Goal: Task Accomplishment & Management: Complete application form

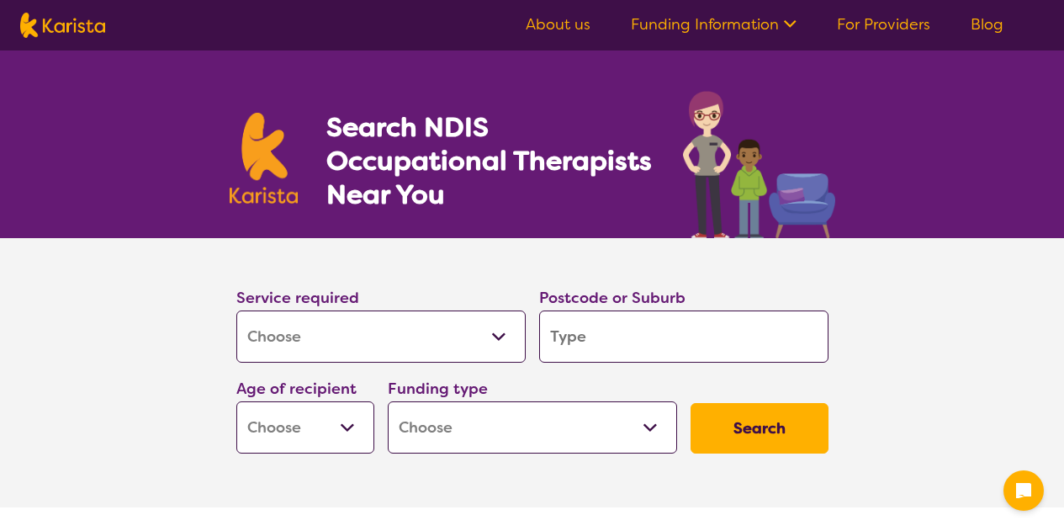
select select "[MEDICAL_DATA]"
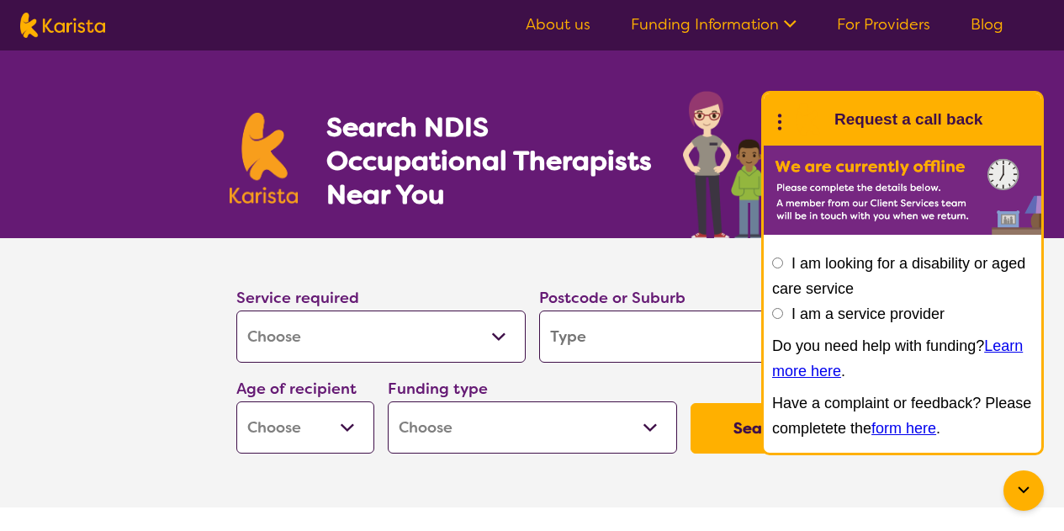
type input "6"
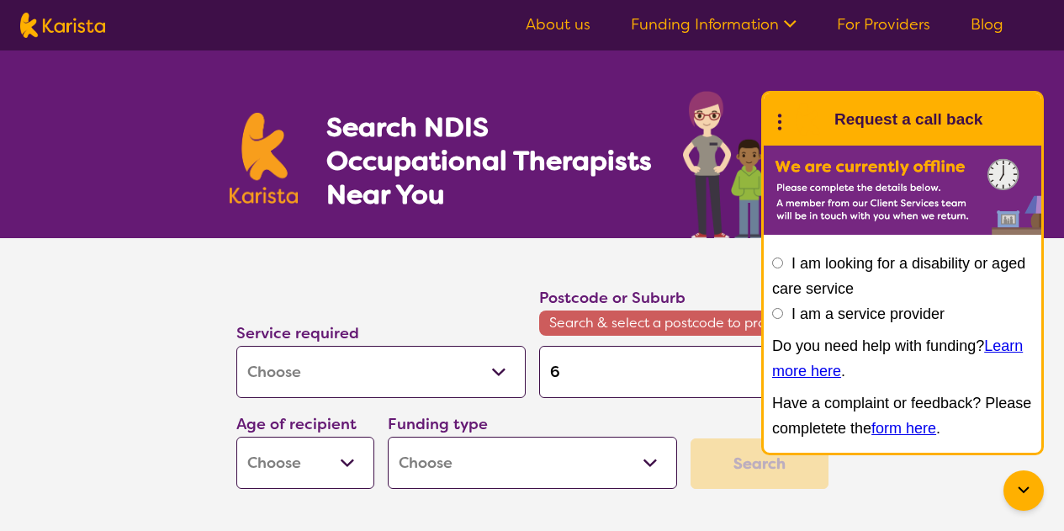
type input "64"
type input "640"
type input "6401"
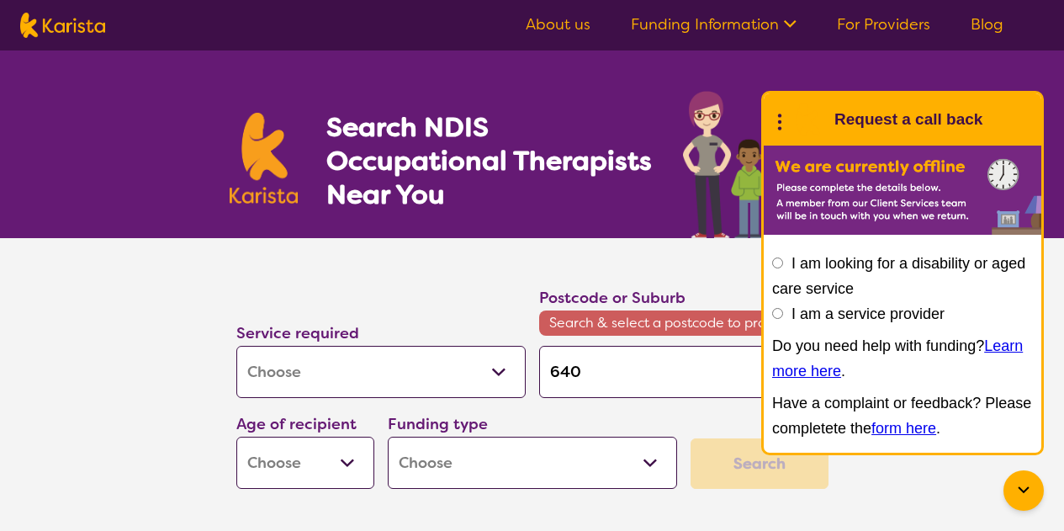
type input "6401"
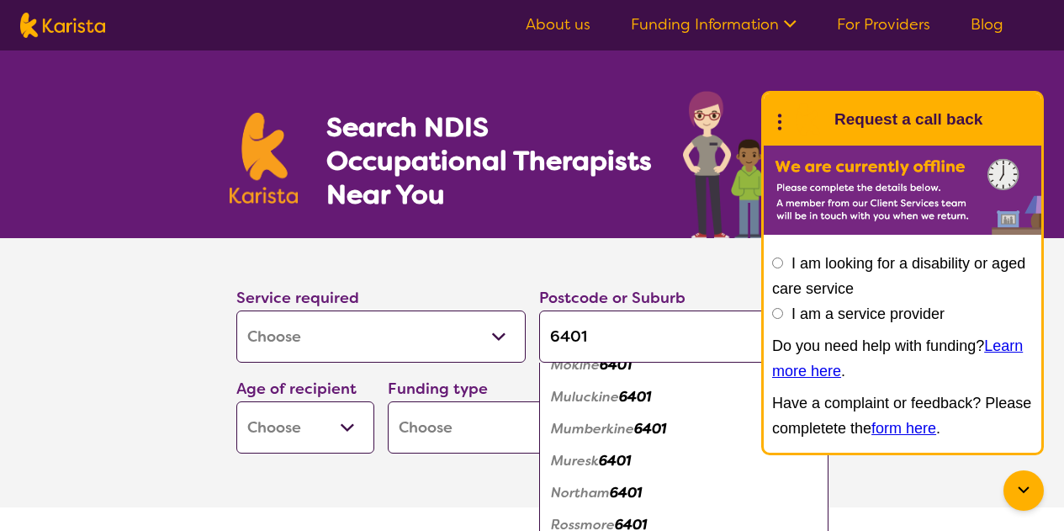
scroll to position [282, 0]
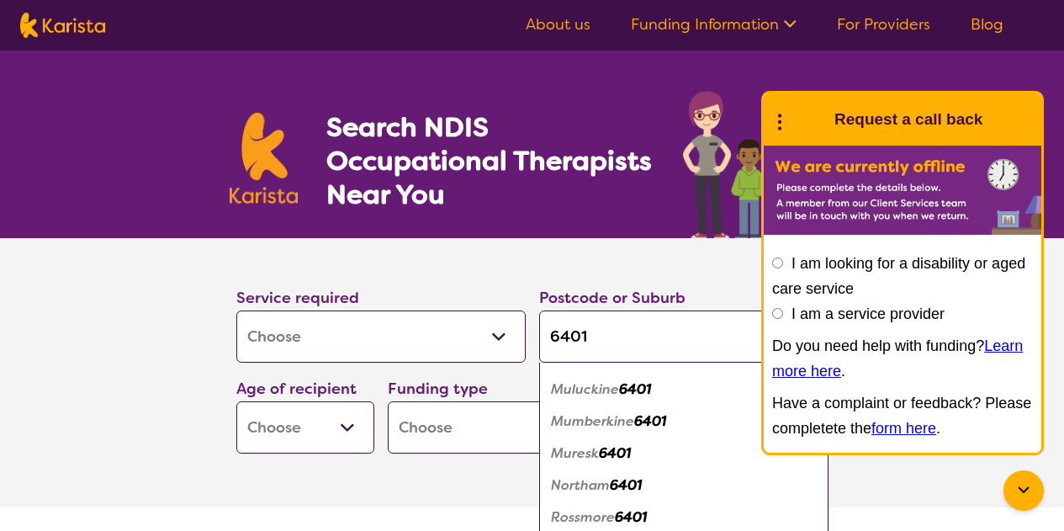
type input "6401"
click at [590, 485] on em "Northam" at bounding box center [580, 485] width 59 height 18
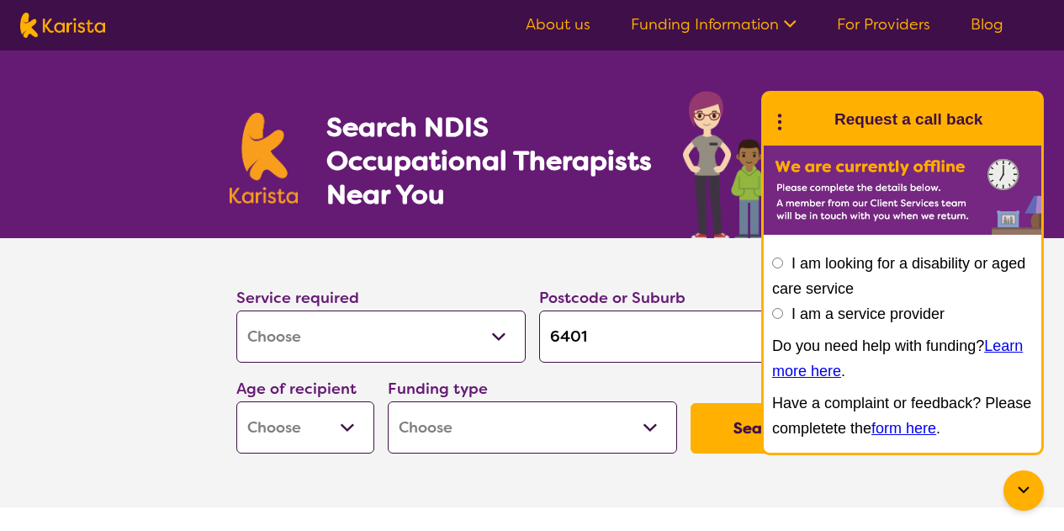
scroll to position [0, 0]
click at [349, 421] on select "Early Childhood - 0 to 9 Child - 10 to 11 Adolescent - 12 to 17 Adult - 18 to 6…" at bounding box center [305, 427] width 138 height 52
select select "AD"
click at [236, 401] on select "Early Childhood - 0 to 9 Child - 10 to 11 Adolescent - 12 to 17 Adult - 18 to 6…" at bounding box center [305, 427] width 138 height 52
select select "AD"
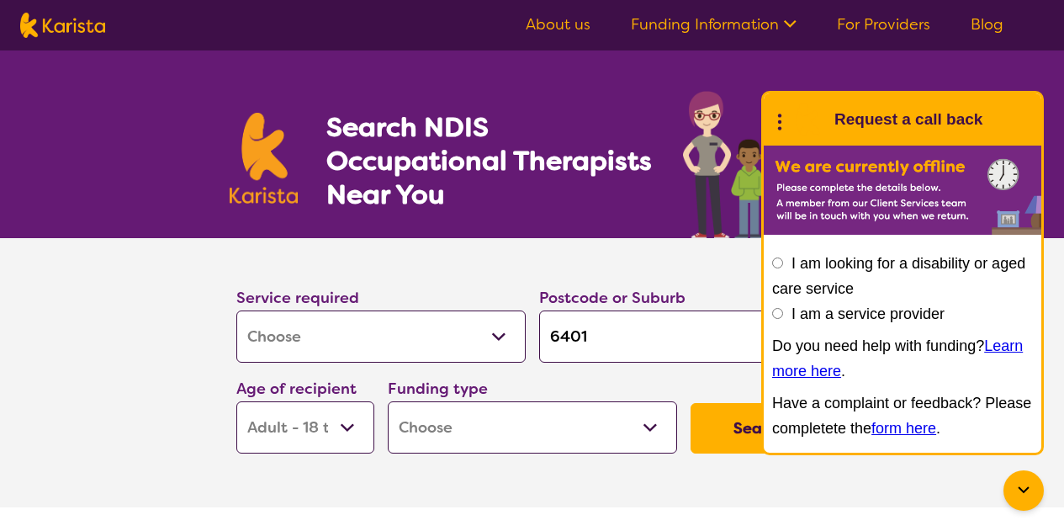
click at [483, 420] on select "Home Care Package (HCP) National Disability Insurance Scheme (NDIS) I don't know" at bounding box center [532, 427] width 289 height 52
select select "NDIS"
click at [388, 401] on select "Home Care Package (HCP) National Disability Insurance Scheme (NDIS) I don't know" at bounding box center [532, 427] width 289 height 52
select select "NDIS"
click at [712, 430] on button "Search" at bounding box center [760, 428] width 138 height 50
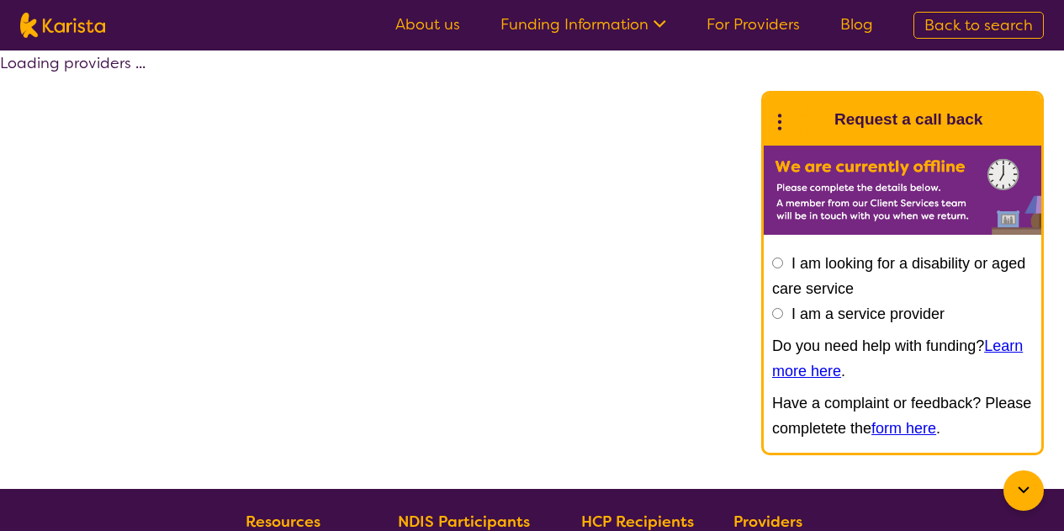
select select "by_score"
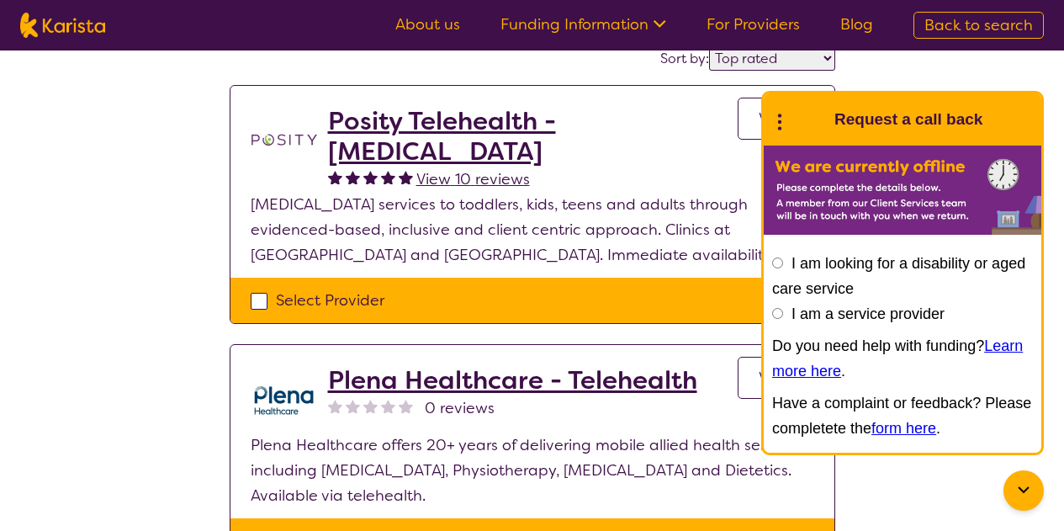
scroll to position [149, 0]
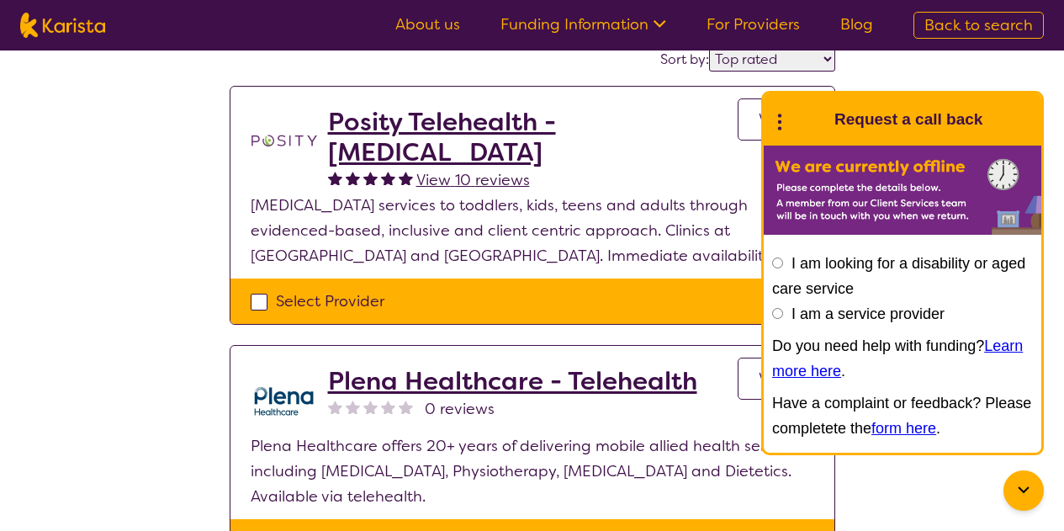
click at [744, 112] on link "View" at bounding box center [776, 119] width 77 height 42
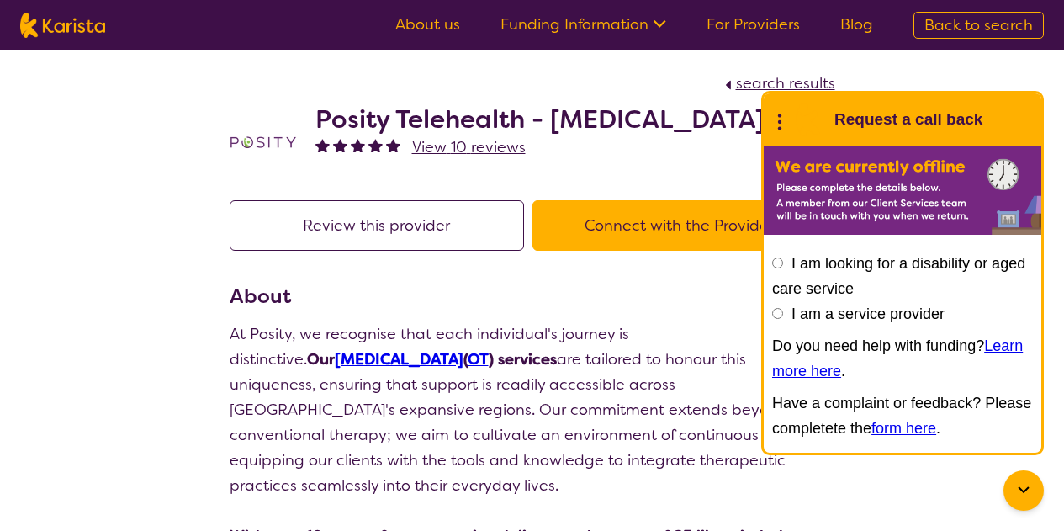
click at [626, 214] on button "Connect with the Provider" at bounding box center [679, 225] width 294 height 50
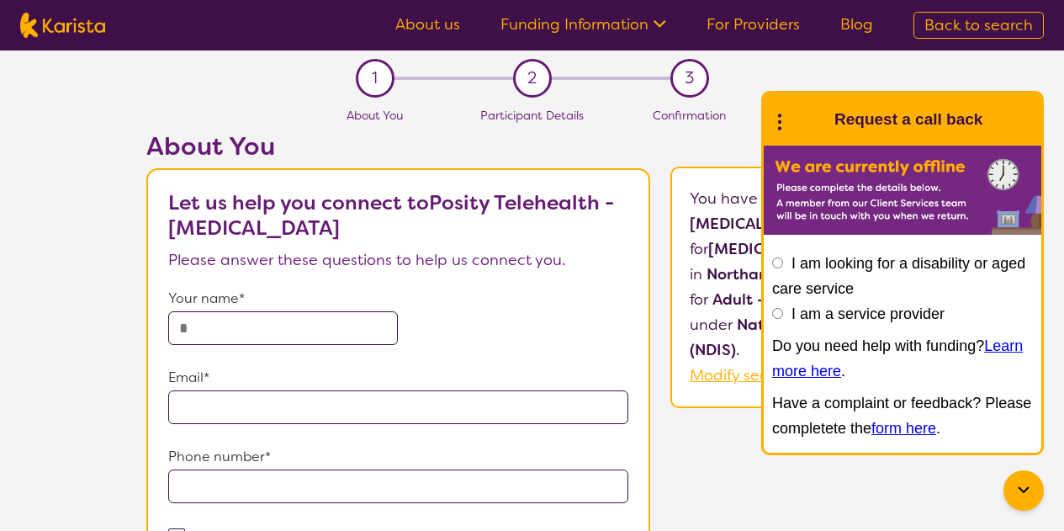
click at [320, 323] on input "text" at bounding box center [283, 328] width 230 height 34
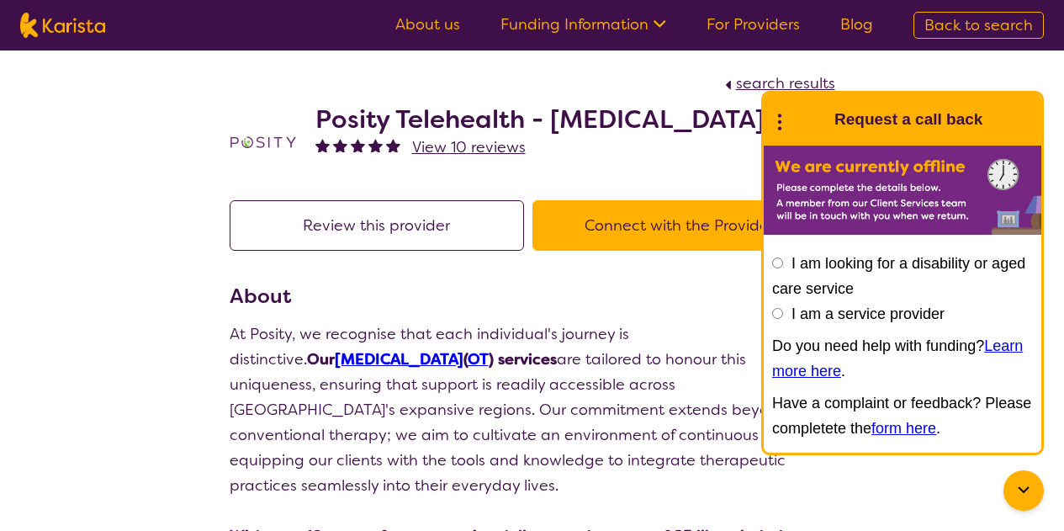
scroll to position [149, 0]
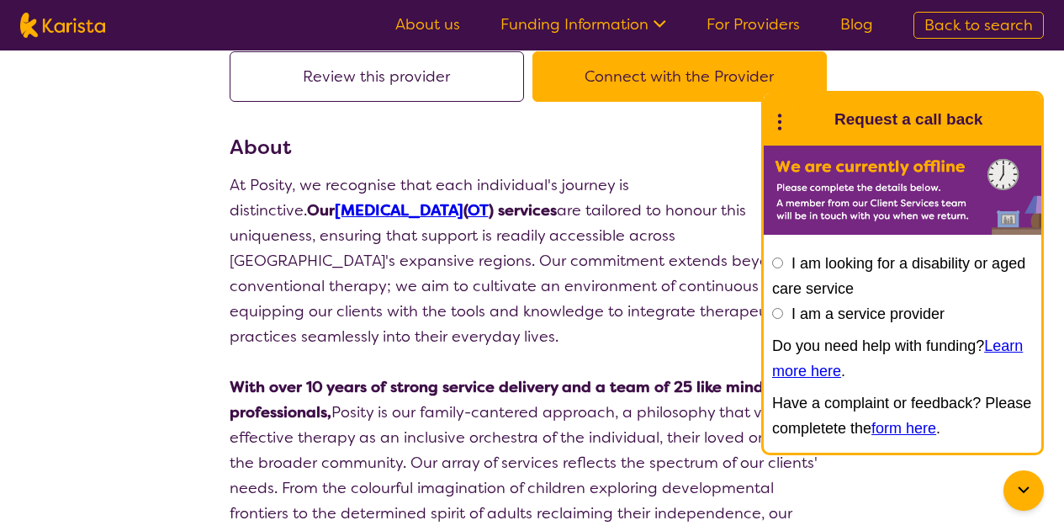
select select "by_score"
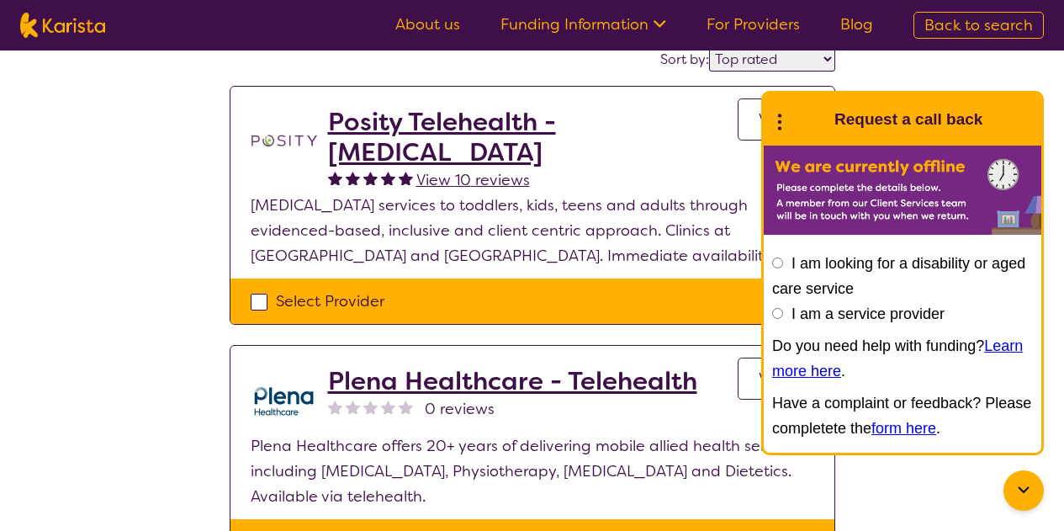
select select "[MEDICAL_DATA]"
select select "AD"
select select "NDIS"
select select "[MEDICAL_DATA]"
select select "AD"
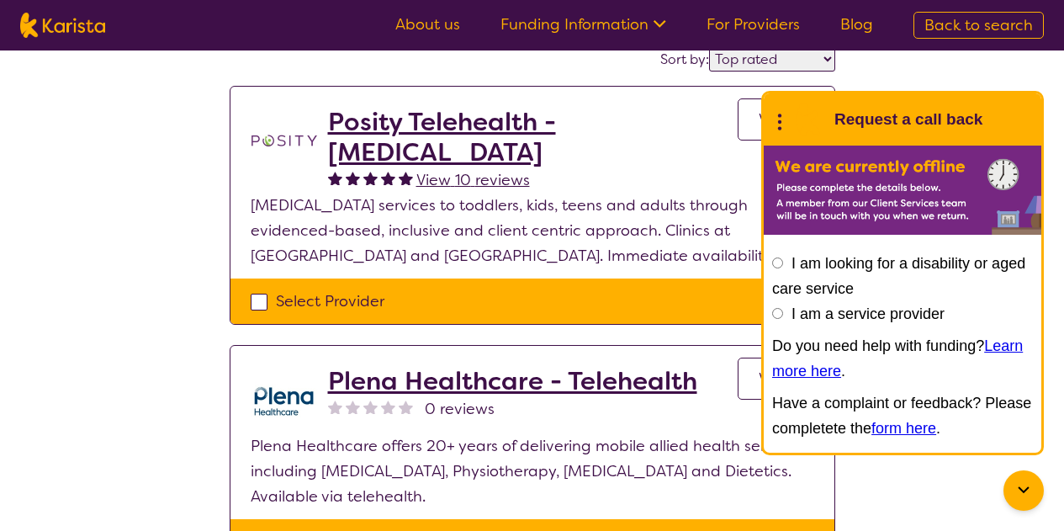
select select "NDIS"
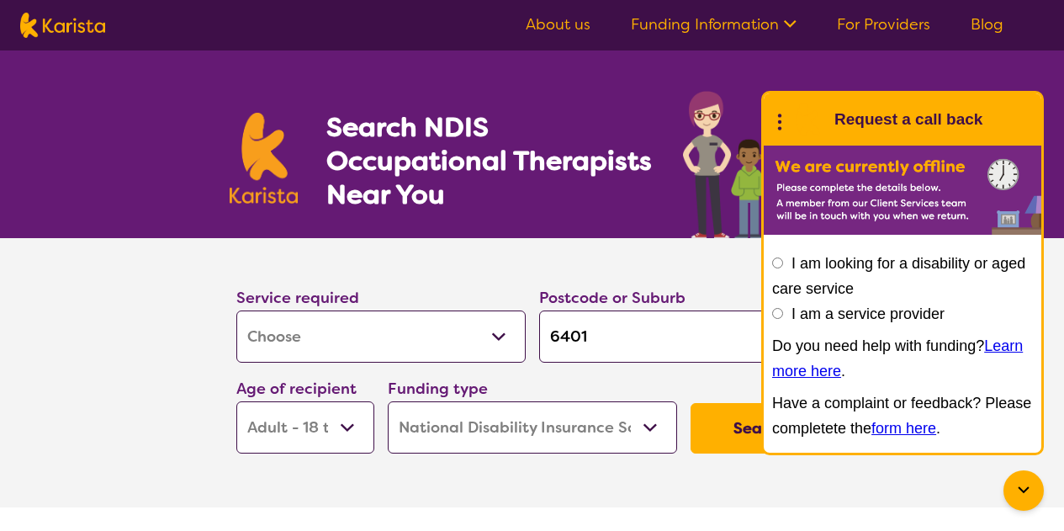
click at [494, 332] on select "Allied Health Assistant Assessment ([MEDICAL_DATA] or [MEDICAL_DATA]) Behaviour…" at bounding box center [380, 336] width 289 height 52
click at [236, 310] on select "Allied Health Assistant Assessment ([MEDICAL_DATA] or [MEDICAL_DATA]) Behaviour…" at bounding box center [380, 336] width 289 height 52
click at [722, 435] on button "Search" at bounding box center [760, 428] width 138 height 50
select select "by_score"
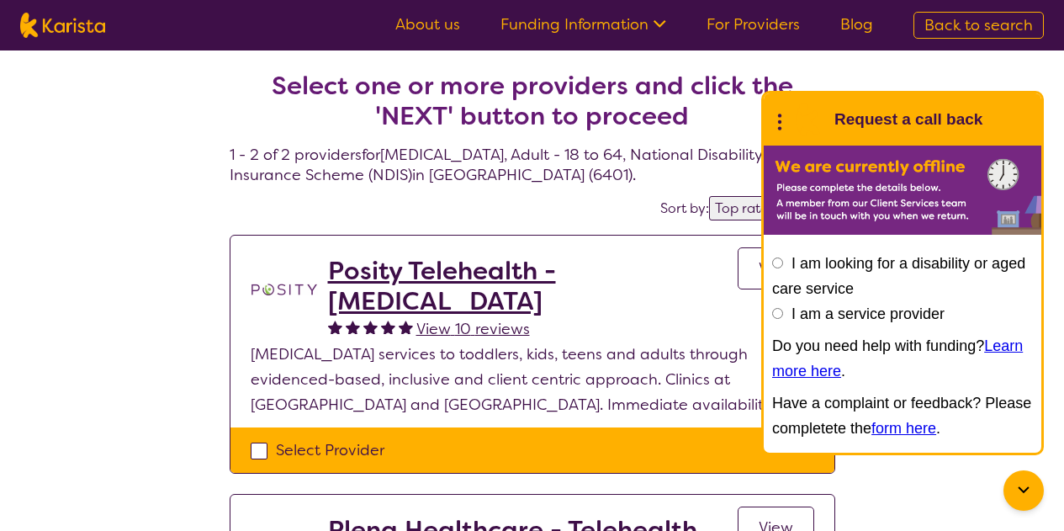
select select "[MEDICAL_DATA]"
select select "AD"
select select "NDIS"
select select "[MEDICAL_DATA]"
select select "AD"
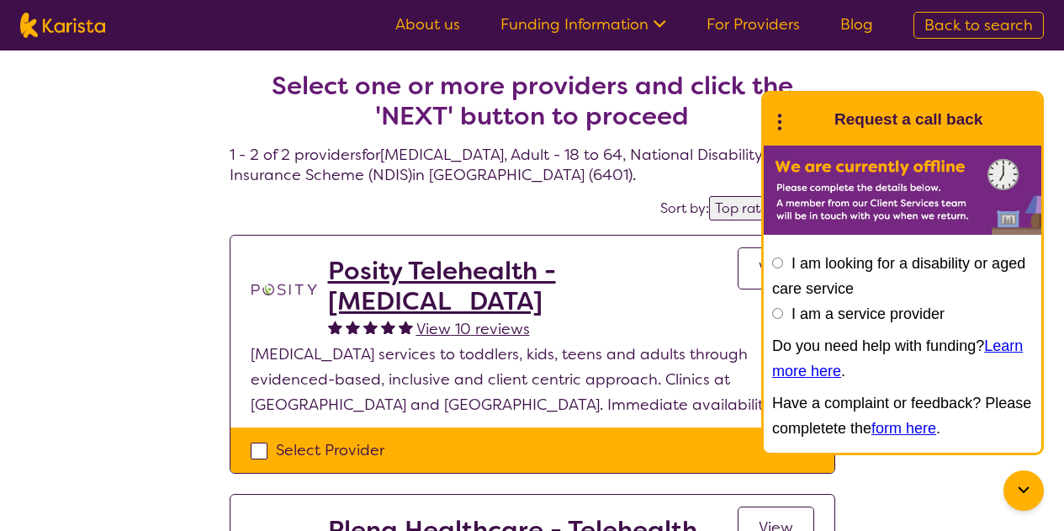
select select "NDIS"
